Goal: Task Accomplishment & Management: Complete application form

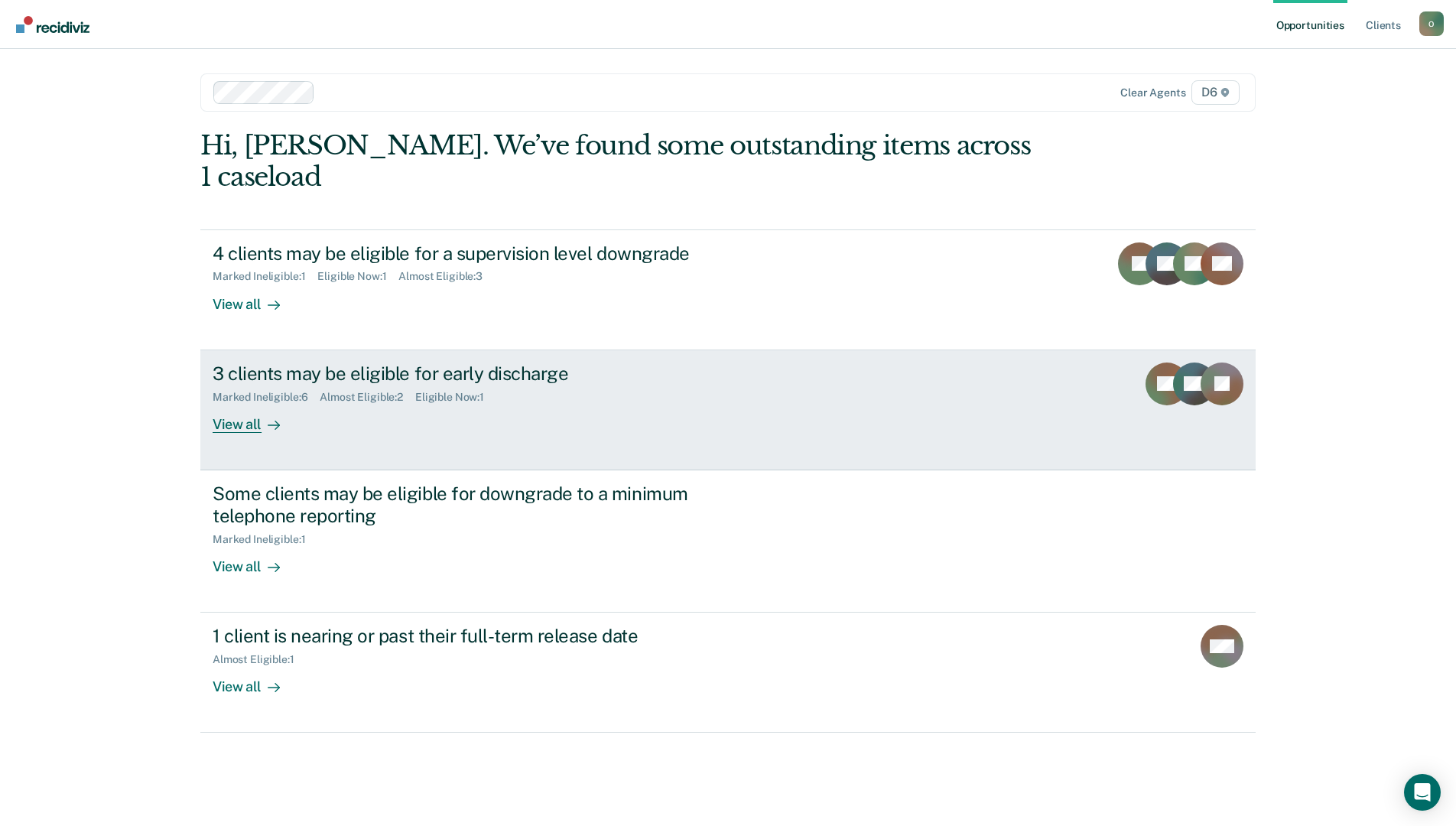
click at [351, 362] on div "3 clients may be eligible for early discharge" at bounding box center [481, 373] width 537 height 22
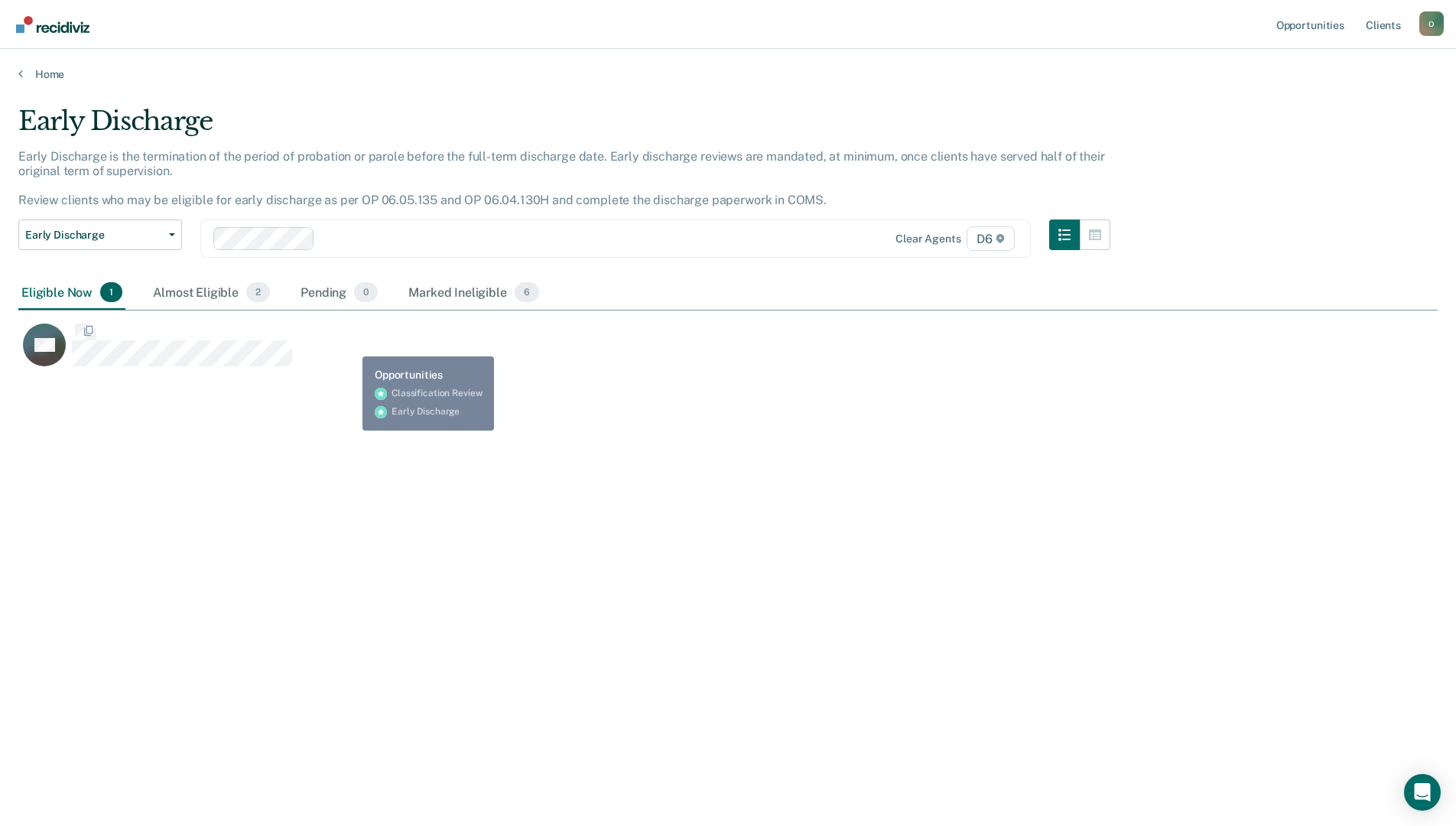
scroll to position [595, 1408]
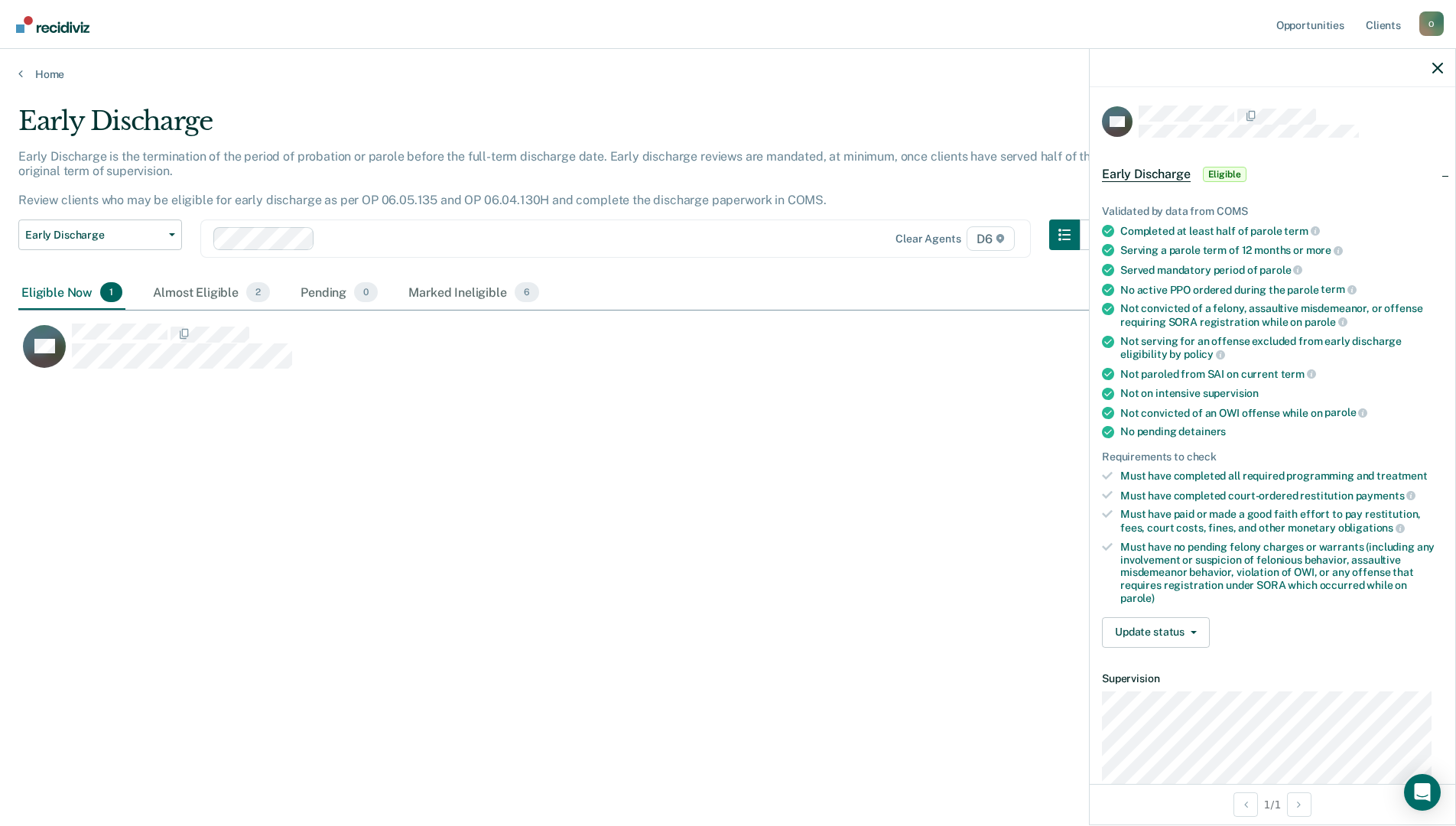
click at [1161, 649] on div "Validated by data from COMS Completed at least half of parole term Serving a pa…" at bounding box center [1272, 420] width 366 height 479
click at [1157, 639] on button "Update status" at bounding box center [1155, 632] width 108 height 30
click at [1167, 672] on button "[PERSON_NAME]" at bounding box center [1175, 670] width 147 height 25
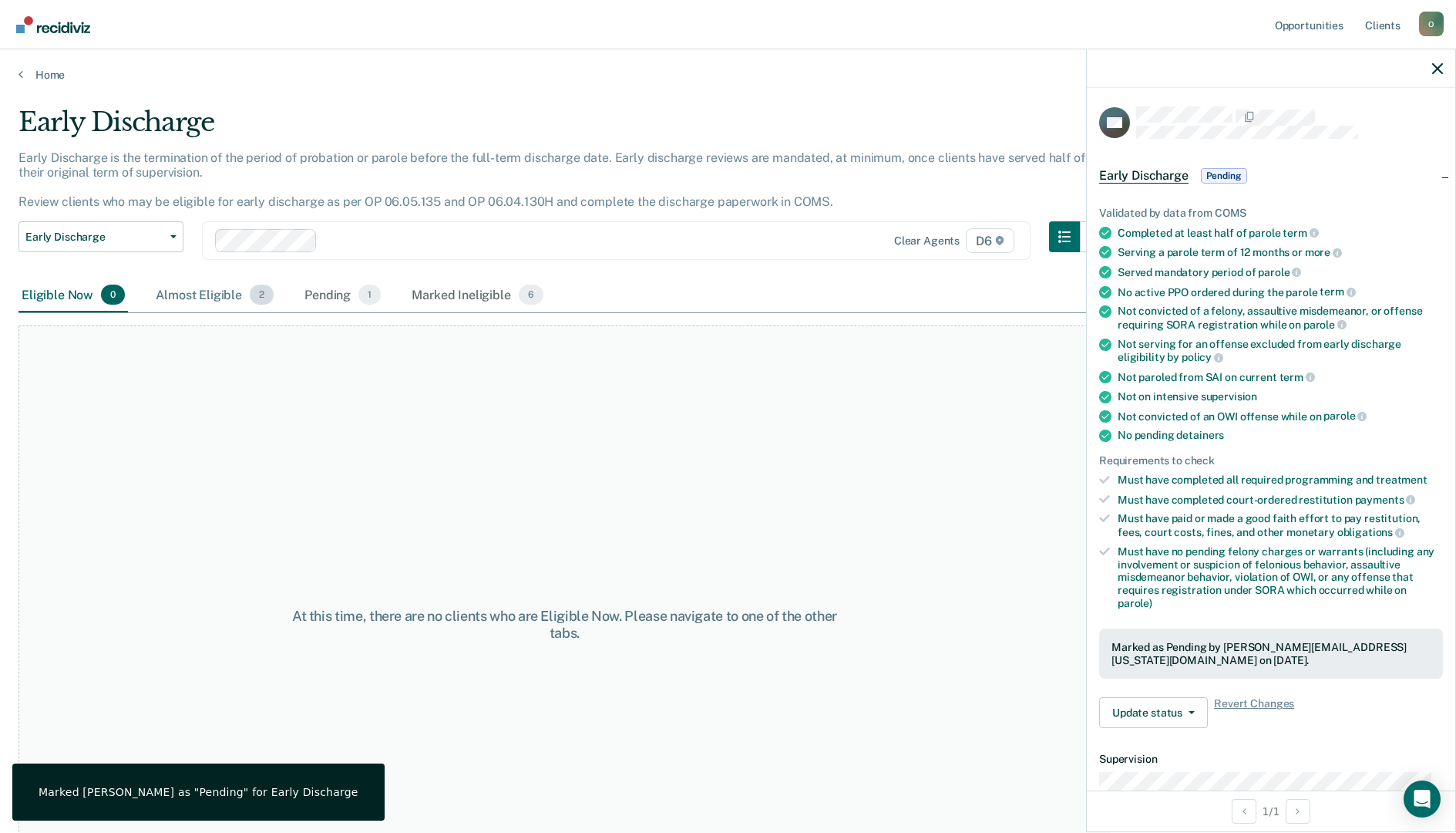
click at [211, 296] on div "Almost Eligible 2" at bounding box center [215, 295] width 125 height 34
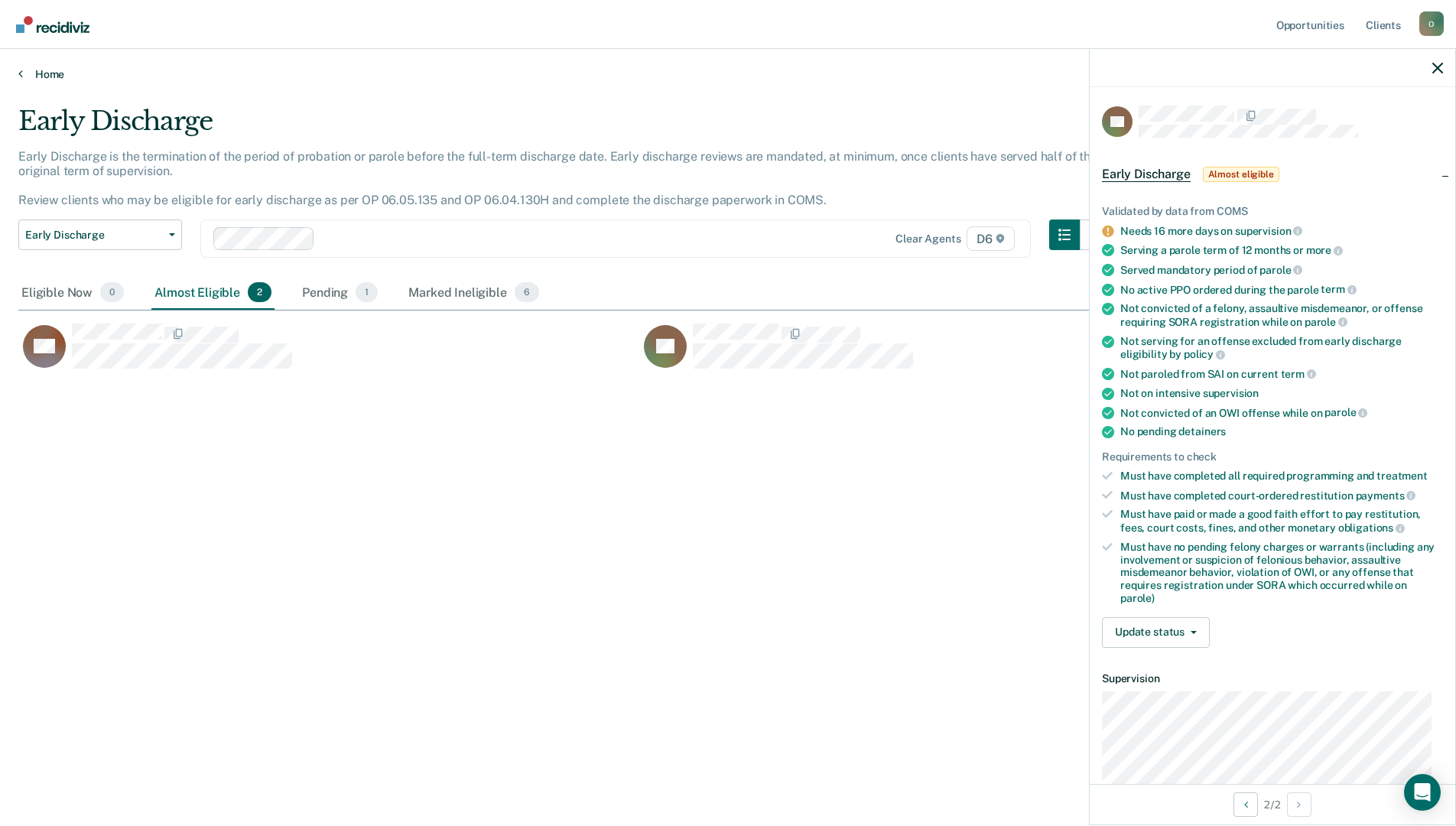
click at [34, 81] on link "Home" at bounding box center [728, 74] width 1420 height 14
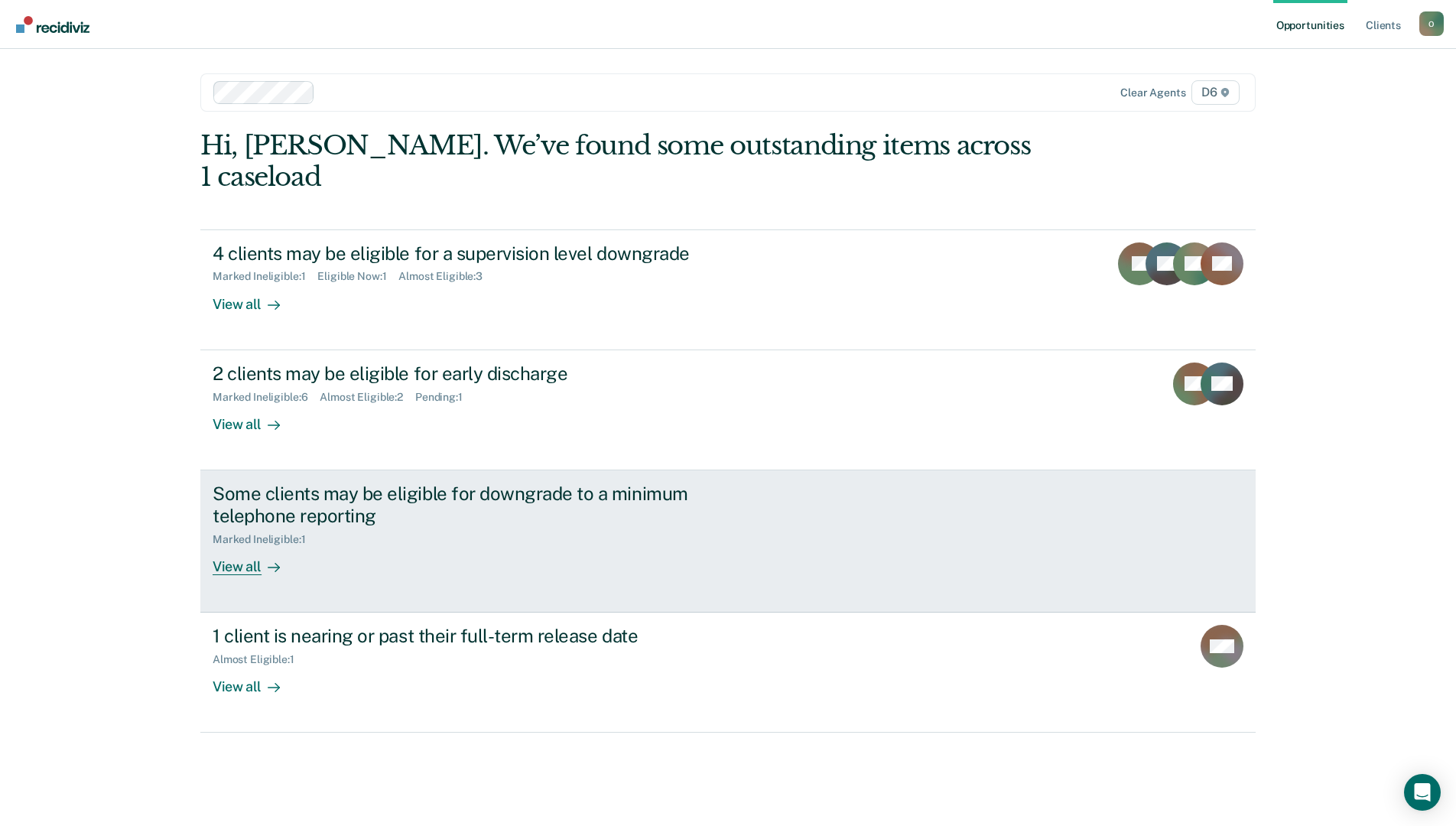
click at [485, 532] on div "Some clients may be eligible for downgrade to a minimum telephone reporting Mar…" at bounding box center [499, 529] width 573 height 92
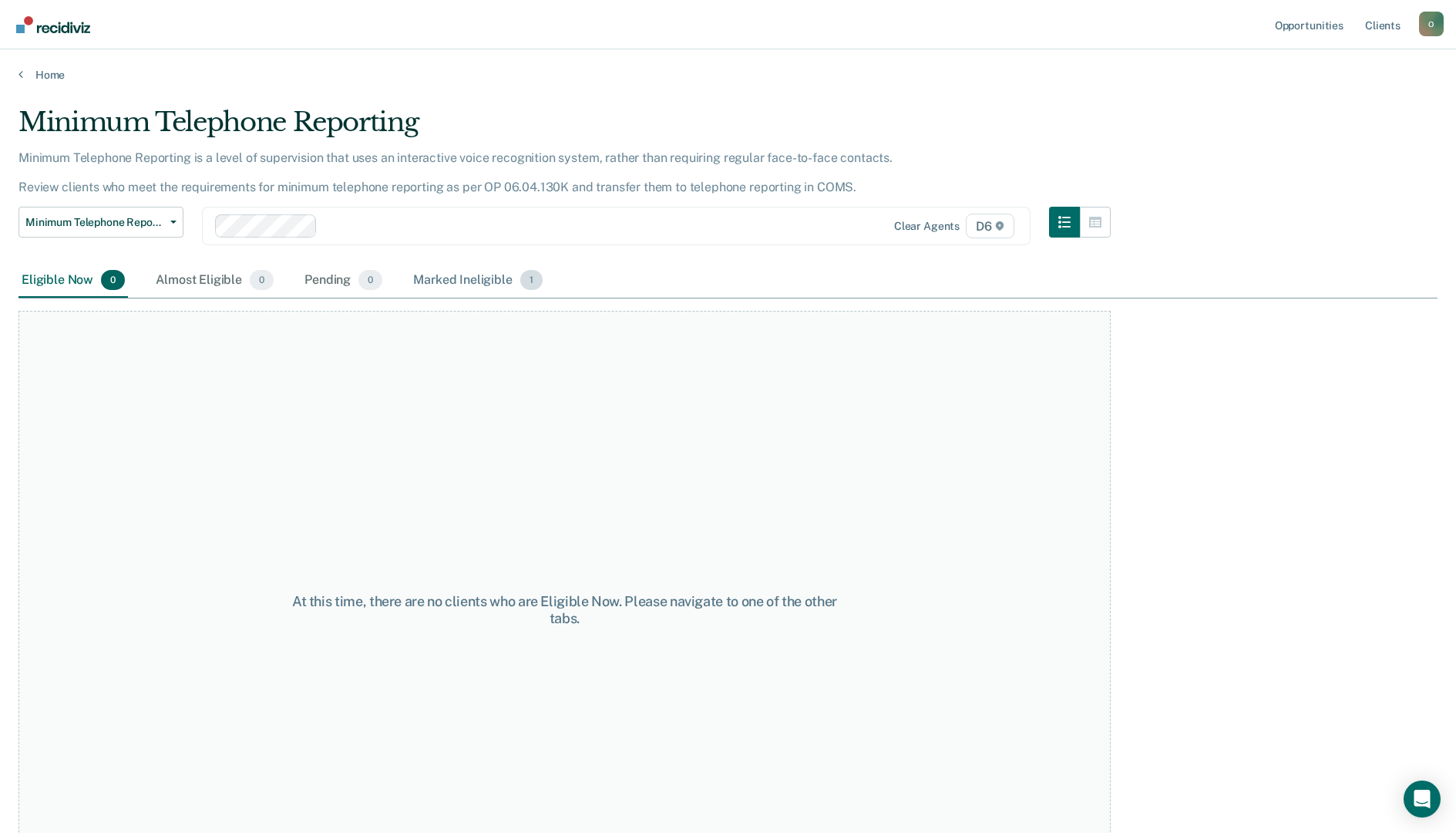
click at [470, 276] on div "Marked Ineligible 1" at bounding box center [477, 281] width 135 height 34
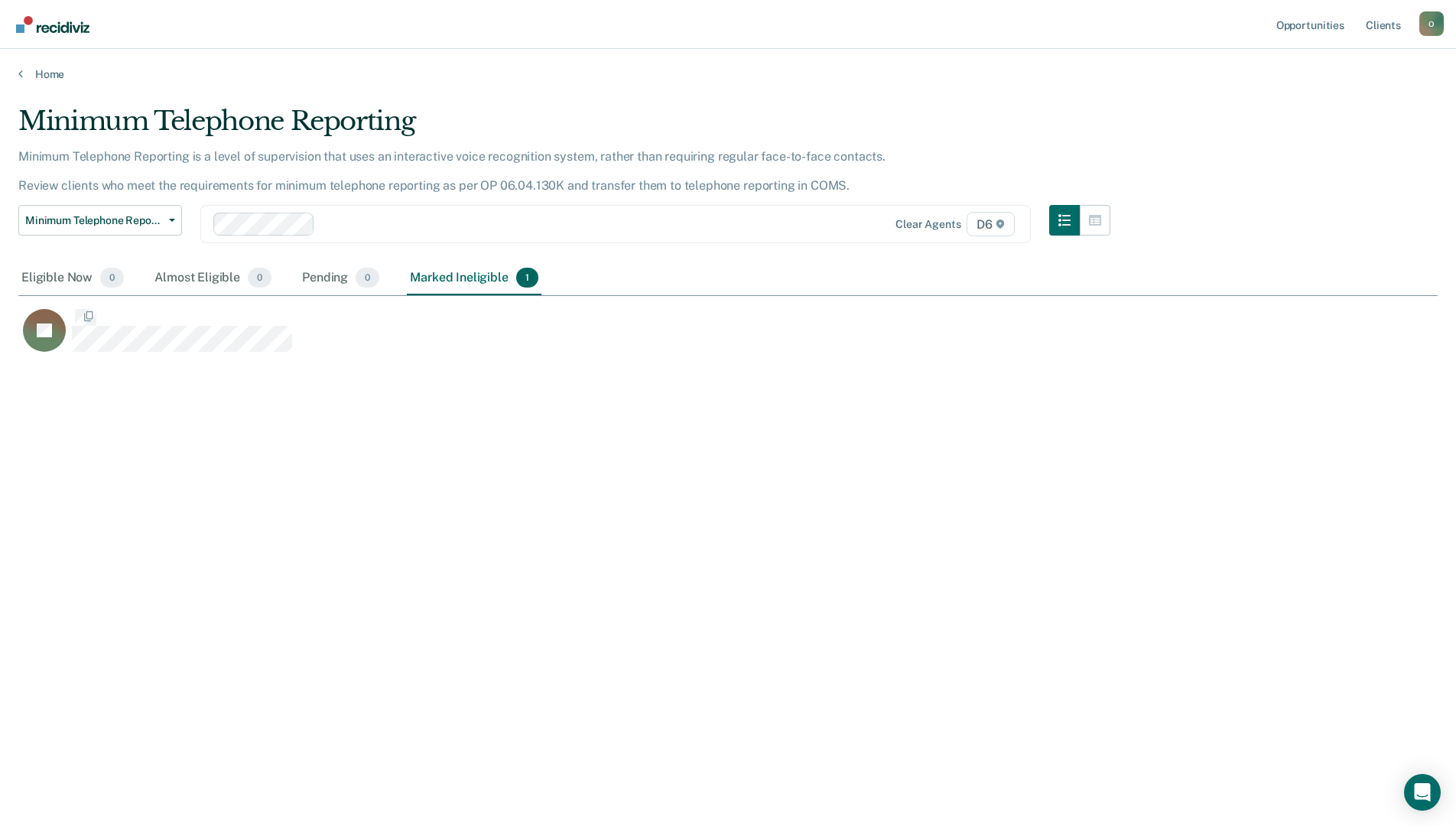
scroll to position [595, 1408]
click at [46, 73] on link "Home" at bounding box center [728, 74] width 1420 height 14
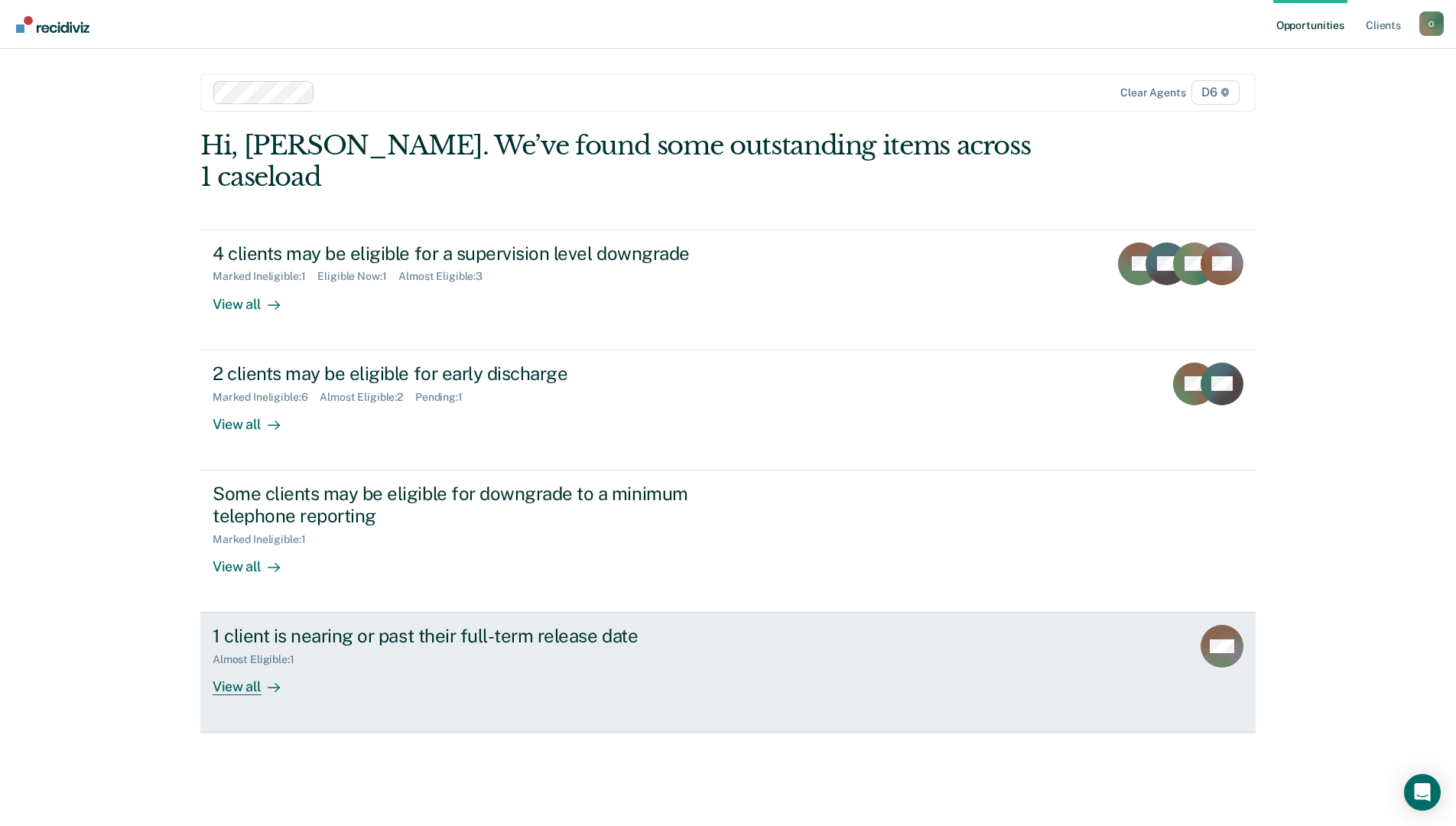
click at [392, 643] on div "1 client is nearing or past their full-term release date Almost Eligible : 1 Vi…" at bounding box center [499, 660] width 573 height 70
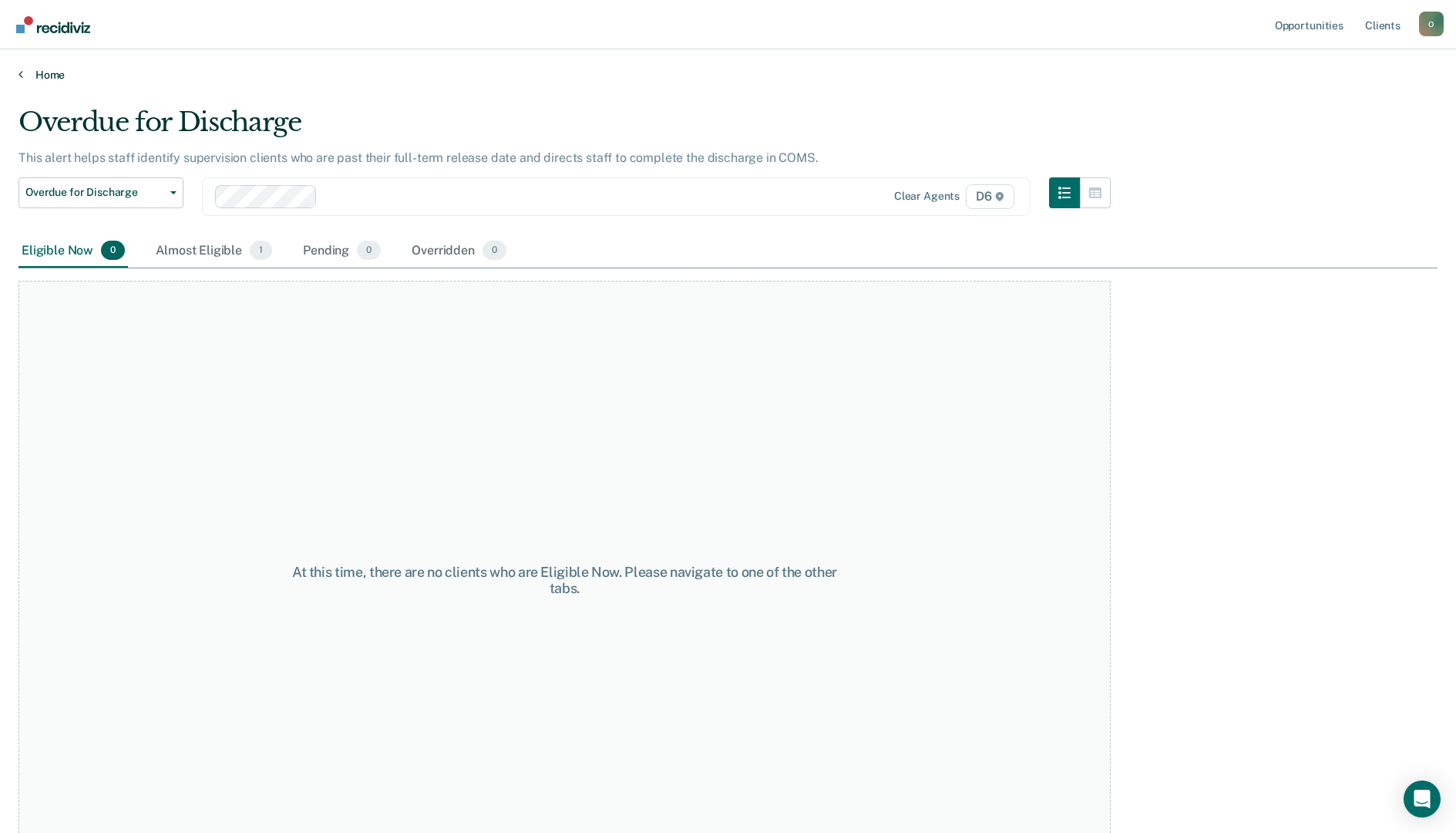
click at [46, 80] on link "Home" at bounding box center [728, 75] width 1419 height 14
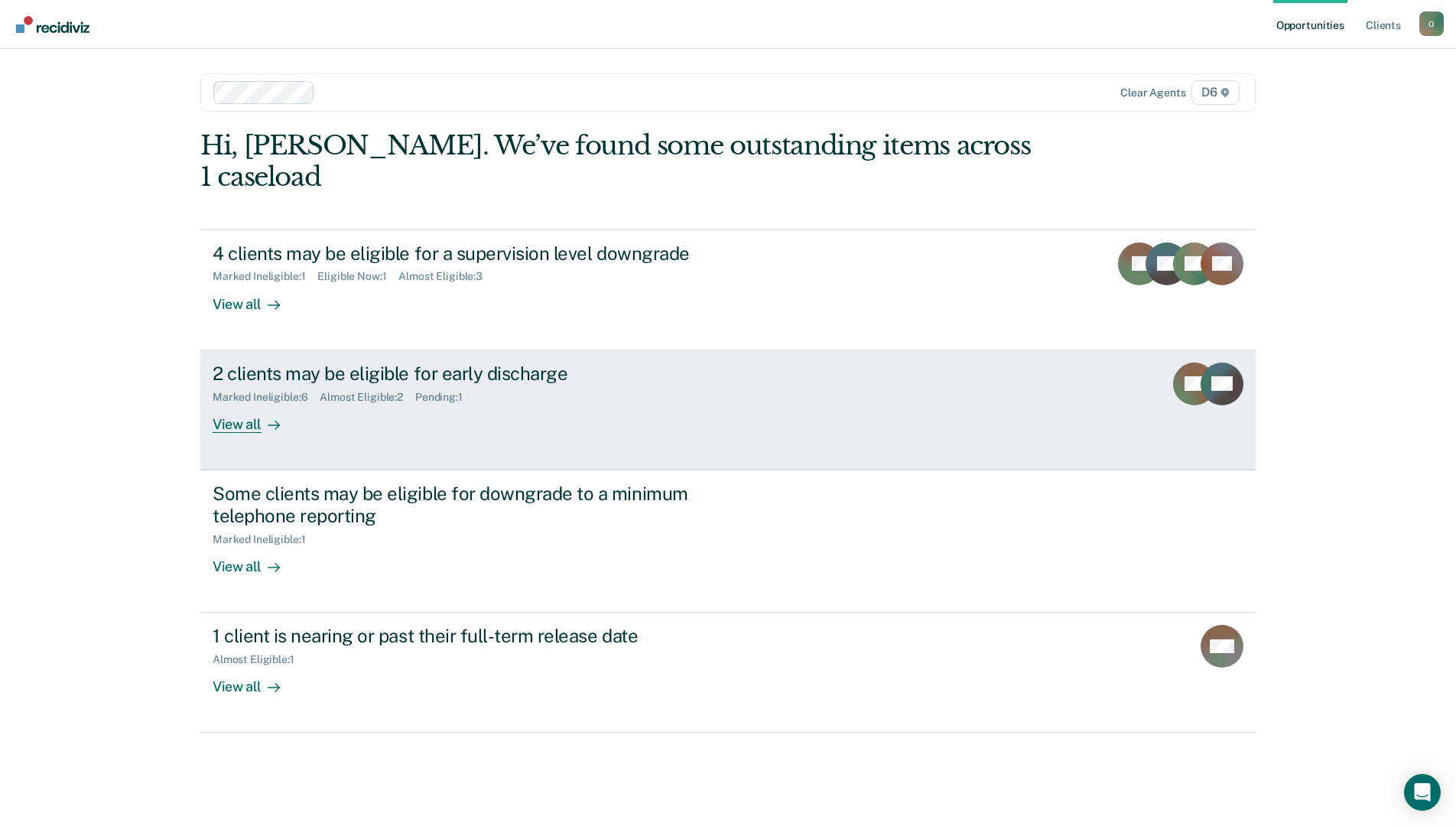
click at [334, 399] on div "2 clients may be eligible for early discharge Marked Ineligible : 6 Almost Elig…" at bounding box center [499, 397] width 573 height 70
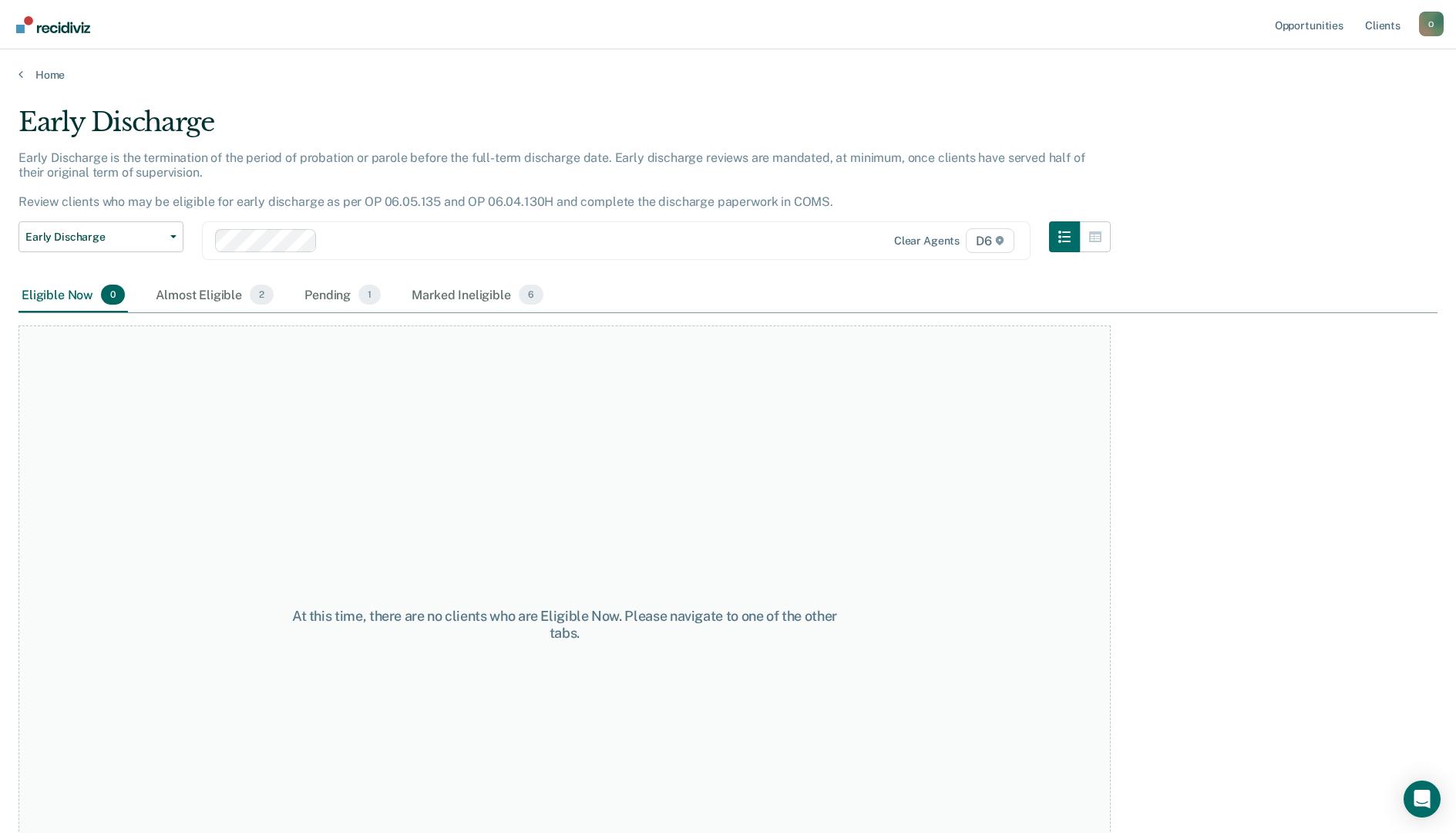
click at [39, 81] on main "Early Discharge Early Discharge is the termination of the period of probation o…" at bounding box center [728, 454] width 1456 height 747
click at [39, 75] on link "Home" at bounding box center [728, 75] width 1419 height 14
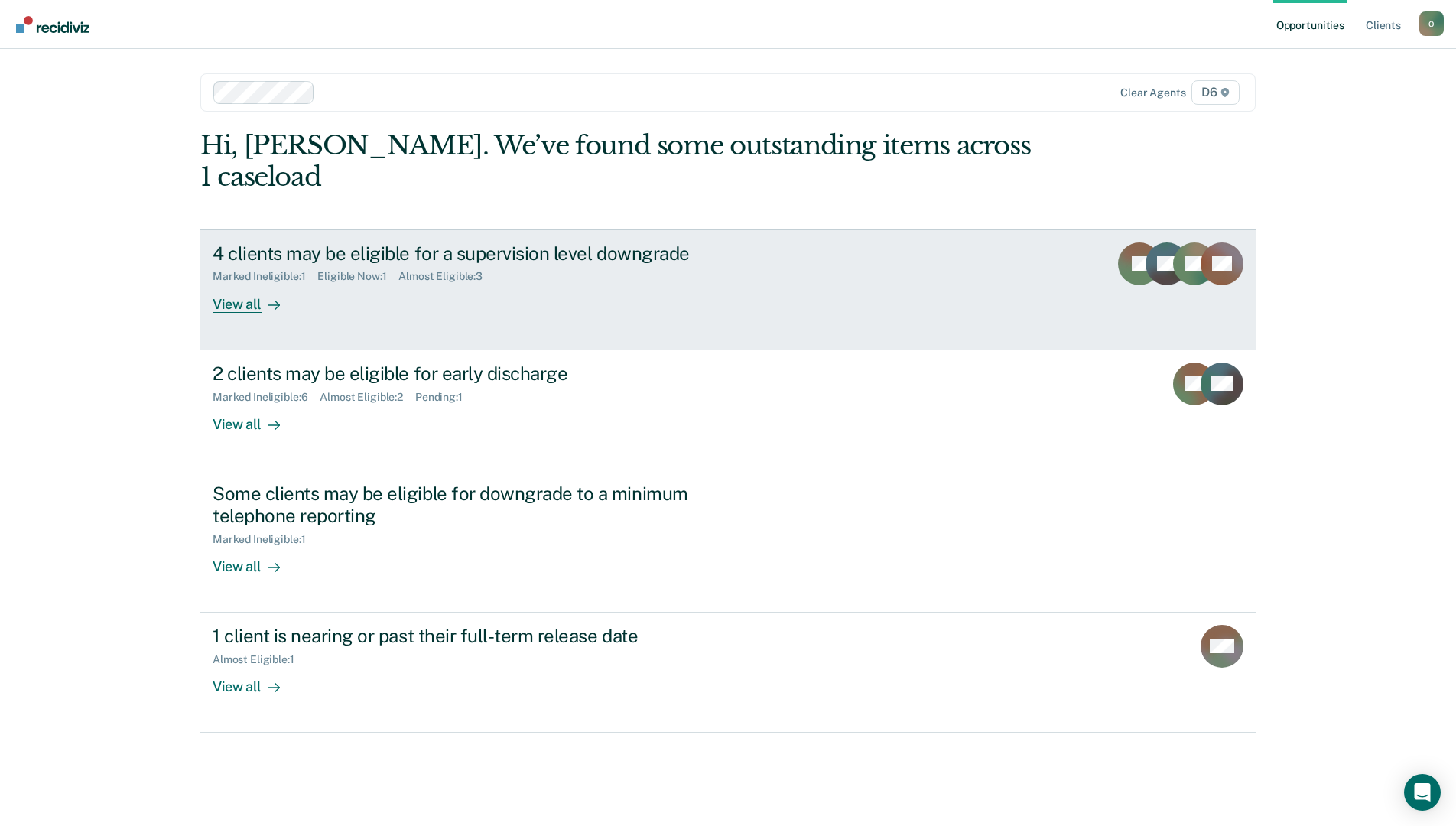
click at [284, 242] on div "4 clients may be eligible for a supervision level downgrade" at bounding box center [481, 253] width 537 height 22
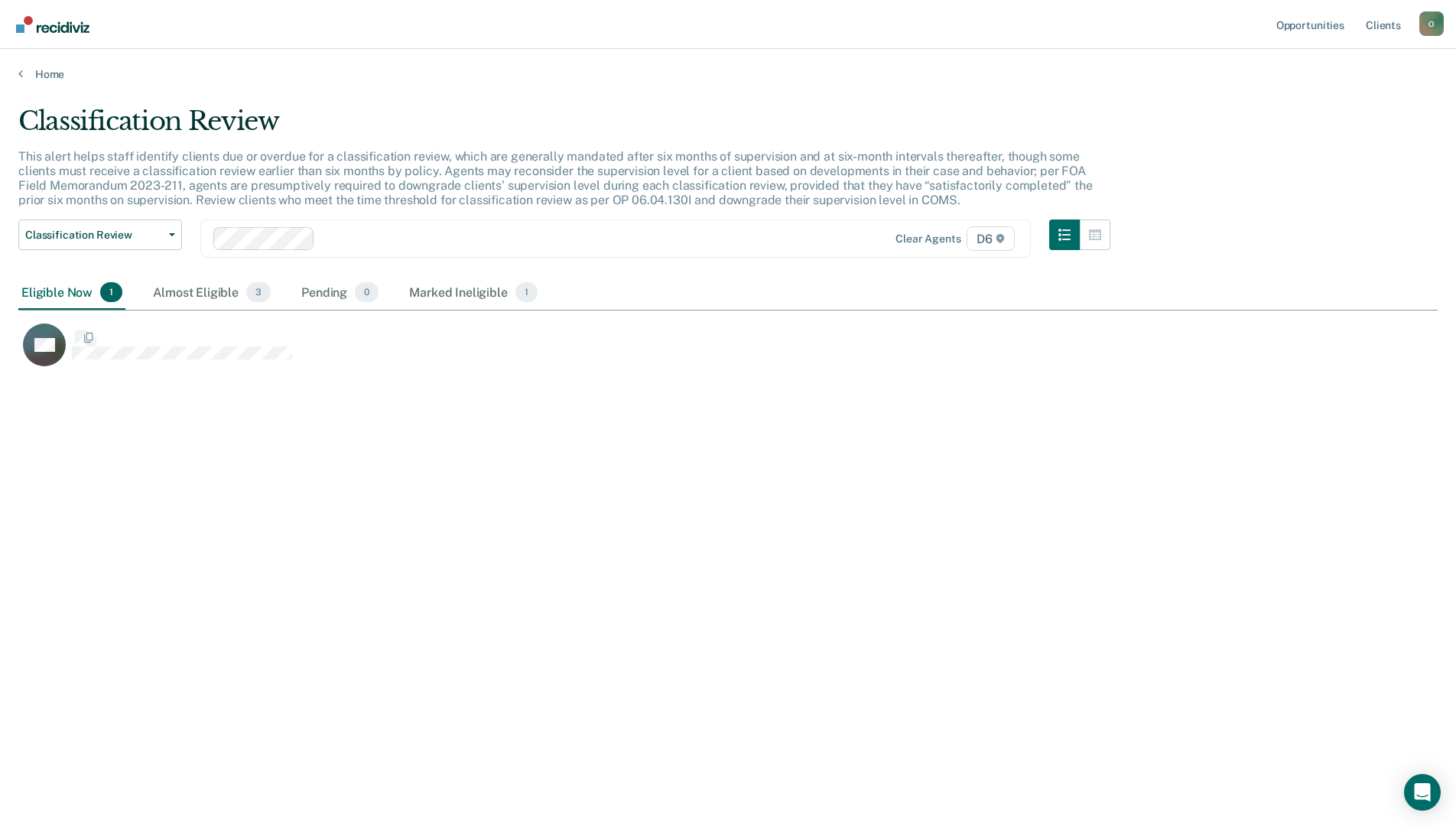
scroll to position [595, 1408]
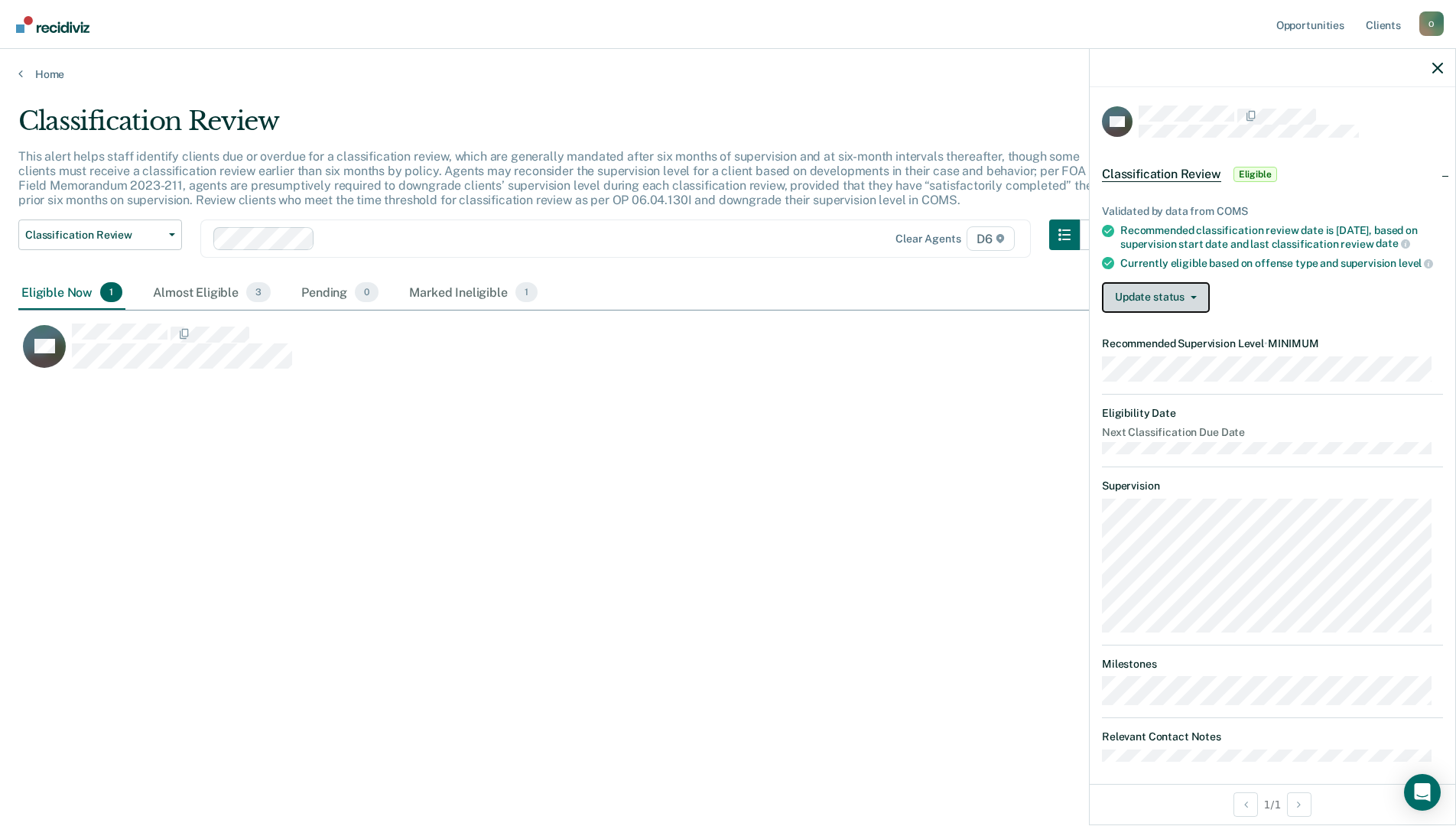
click at [1187, 312] on button "Update status" at bounding box center [1155, 297] width 108 height 30
click at [1183, 340] on button "[PERSON_NAME]" at bounding box center [1175, 334] width 147 height 25
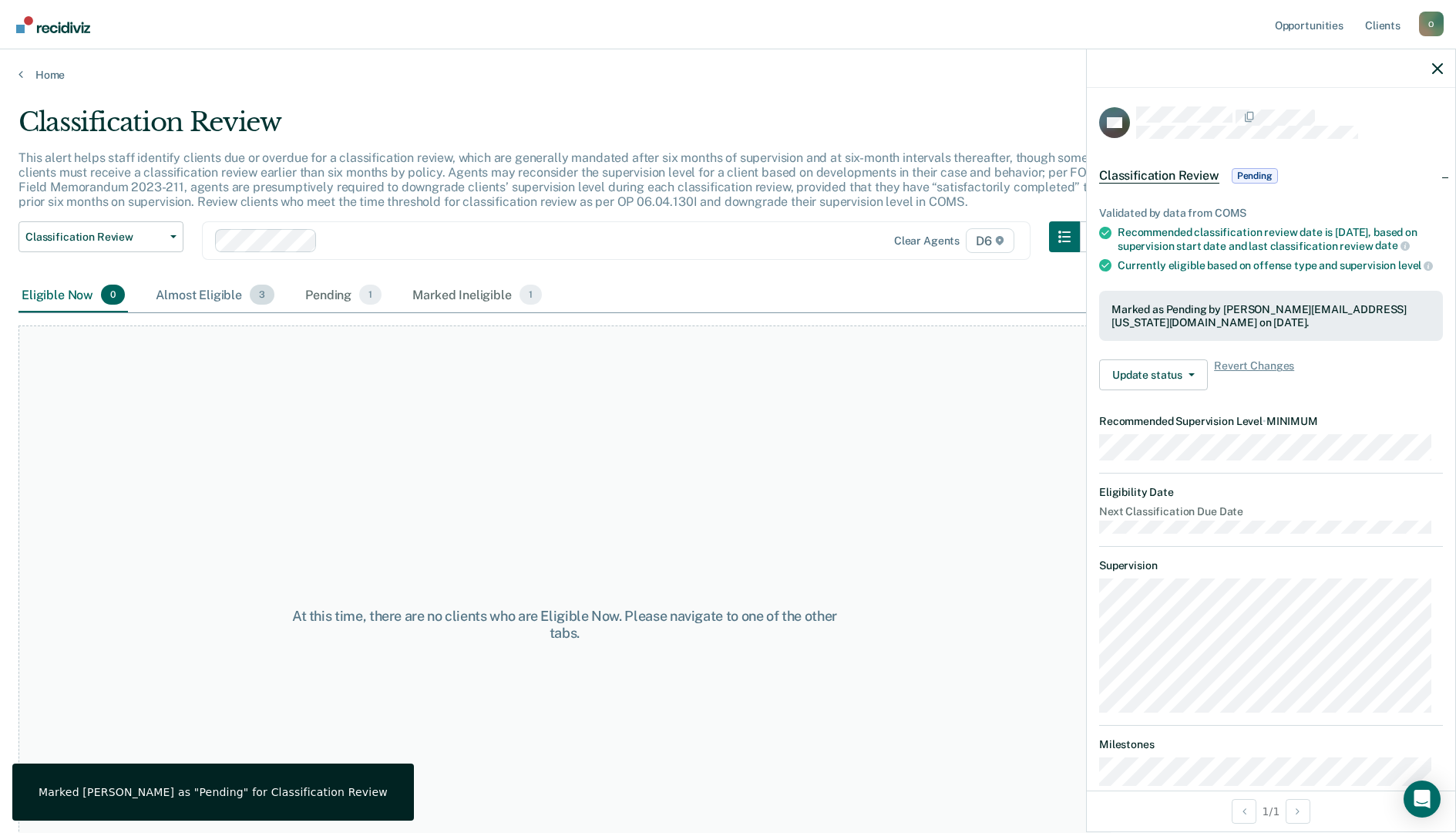
click at [242, 299] on div "Almost Eligible 3" at bounding box center [215, 295] width 125 height 34
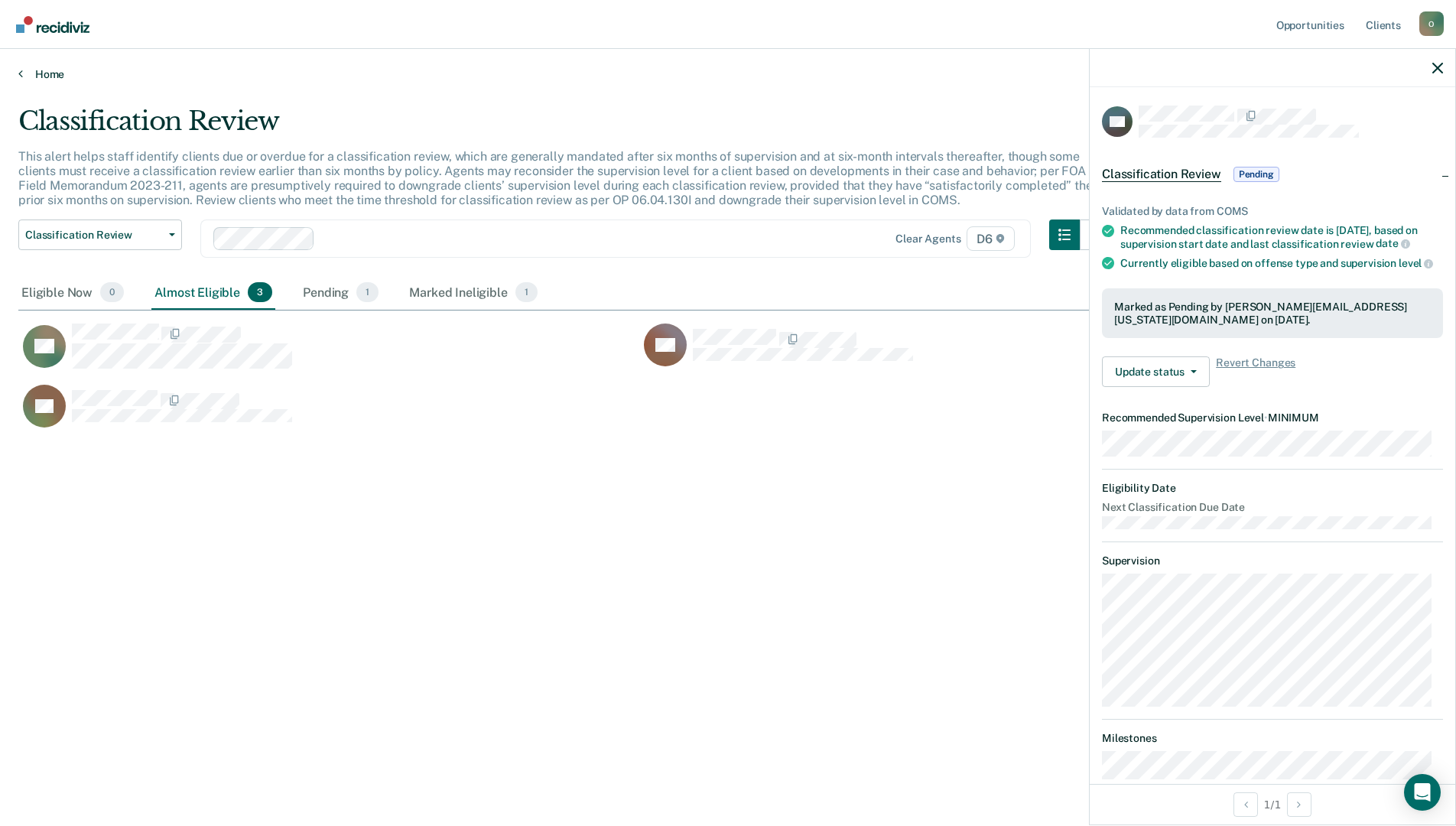
click at [38, 74] on link "Home" at bounding box center [728, 74] width 1420 height 14
